Goal: Navigation & Orientation: Find specific page/section

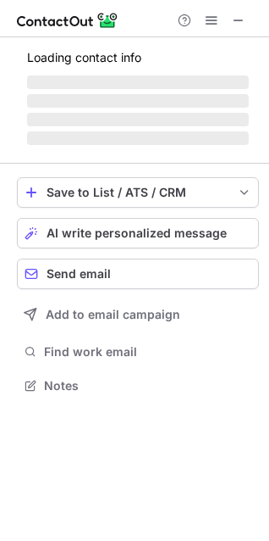
scroll to position [384, 269]
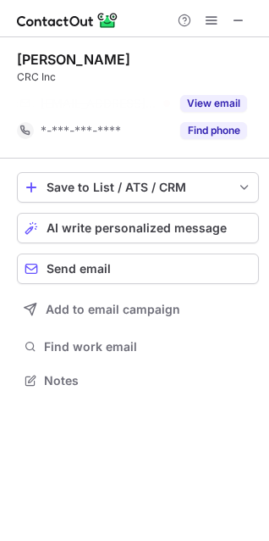
scroll to position [341, 269]
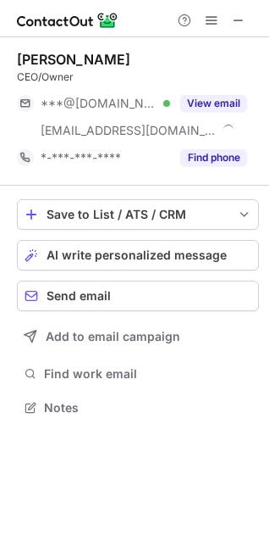
scroll to position [396, 269]
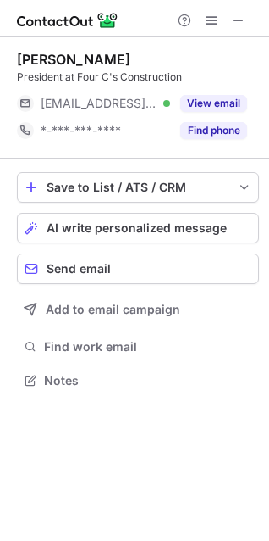
scroll to position [369, 269]
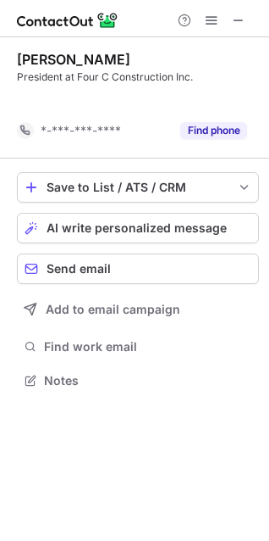
scroll to position [341, 269]
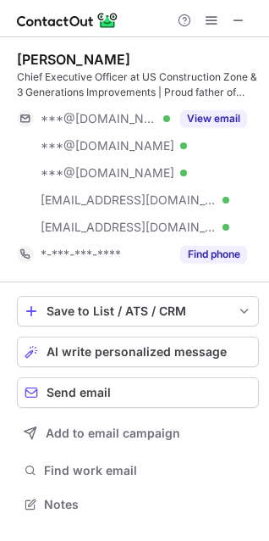
scroll to position [492, 269]
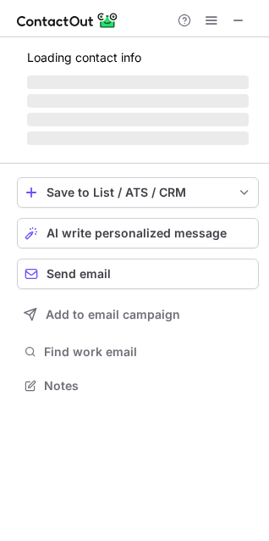
scroll to position [369, 269]
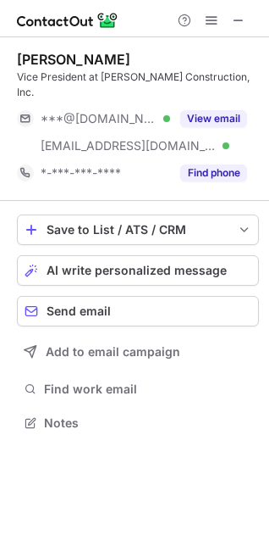
scroll to position [396, 269]
